Goal: Task Accomplishment & Management: Use online tool/utility

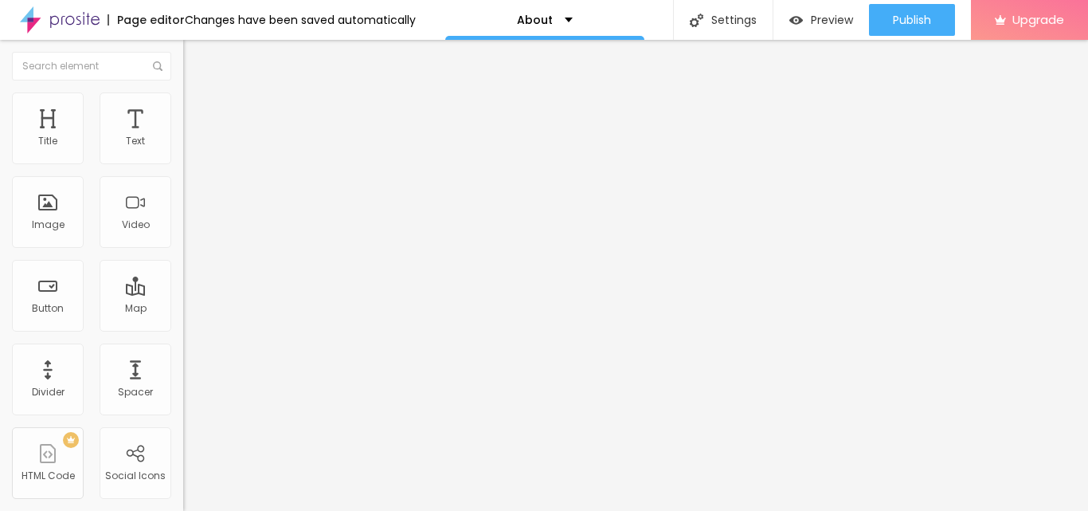
click at [195, 54] on div "Edit Section" at bounding box center [240, 58] width 90 height 13
click at [183, 100] on li "Advanced" at bounding box center [274, 100] width 183 height 16
click at [195, 60] on img "button" at bounding box center [201, 58] width 13 height 13
click at [550, 9] on div "About" at bounding box center [544, 20] width 199 height 40
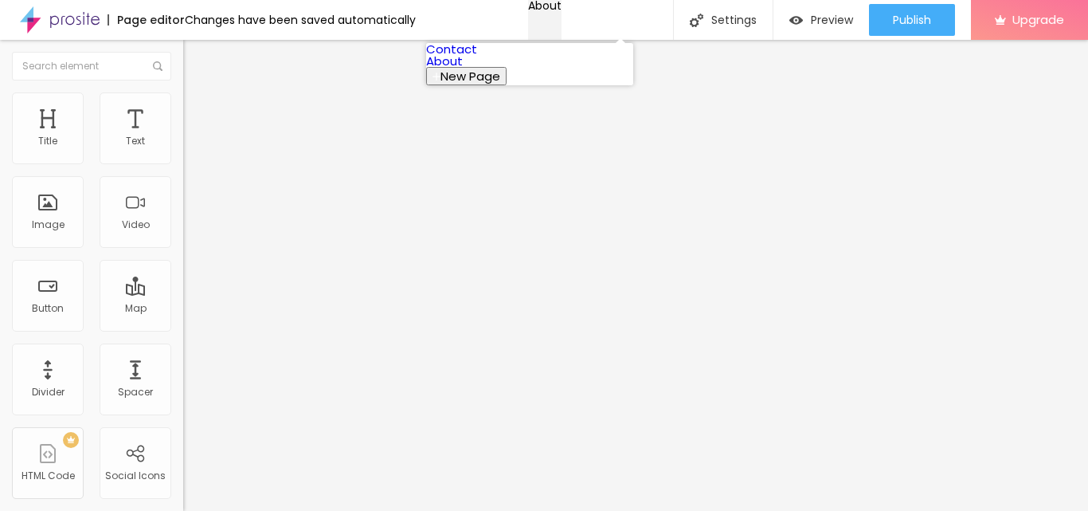
click at [550, 9] on div "About" at bounding box center [544, 5] width 33 height 11
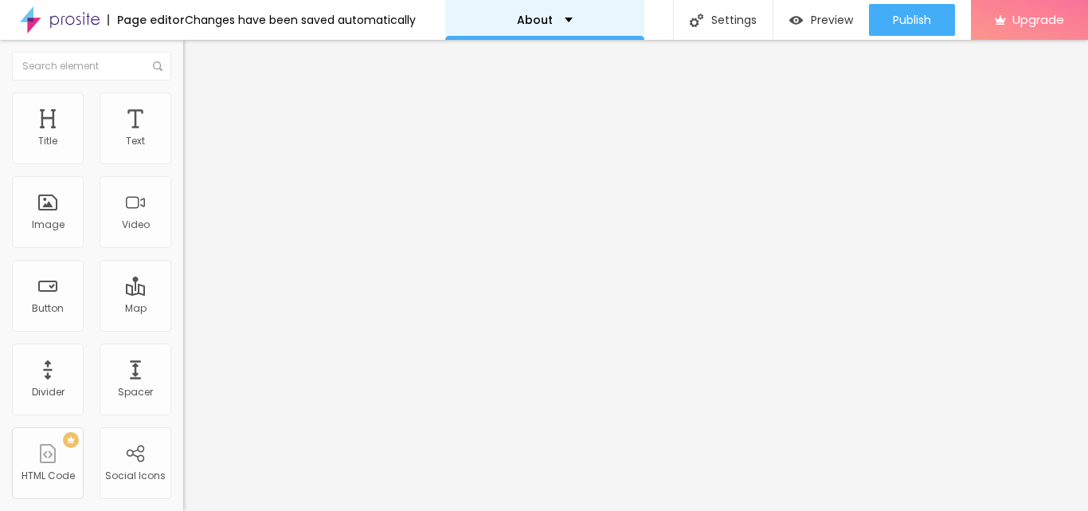
click at [558, 24] on div "About" at bounding box center [545, 19] width 56 height 11
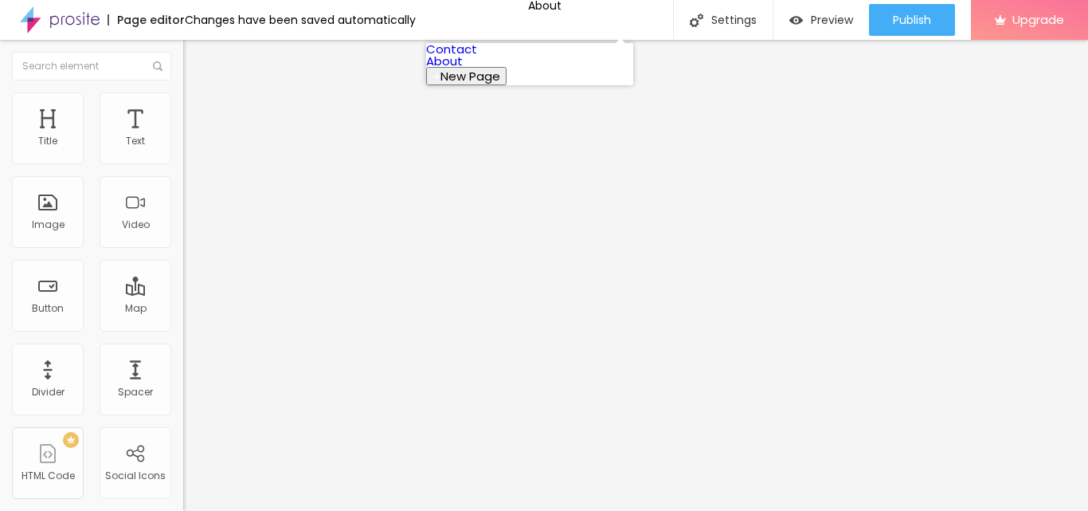
click at [477, 54] on link "Contact" at bounding box center [451, 49] width 51 height 17
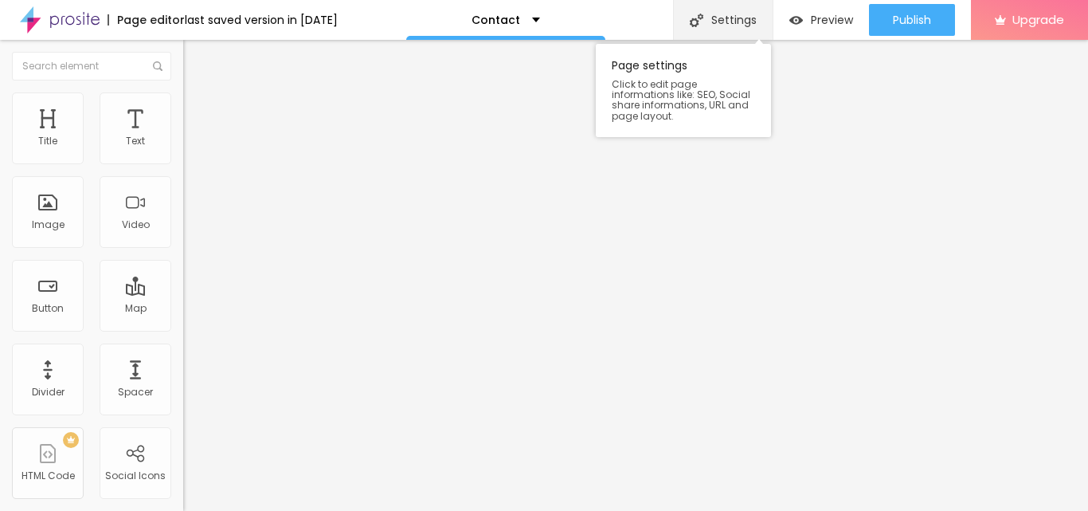
click at [718, 4] on div "Settings" at bounding box center [723, 20] width 100 height 40
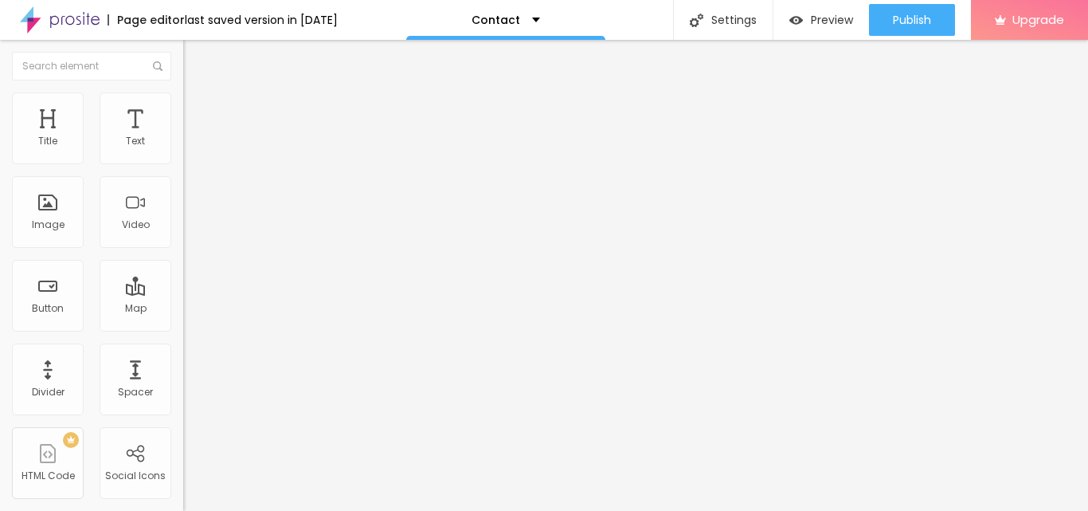
click at [195, 56] on div "Edit Text" at bounding box center [231, 58] width 72 height 13
click at [74, 20] on img at bounding box center [60, 20] width 80 height 40
